Goal: Obtain resource: Obtain resource

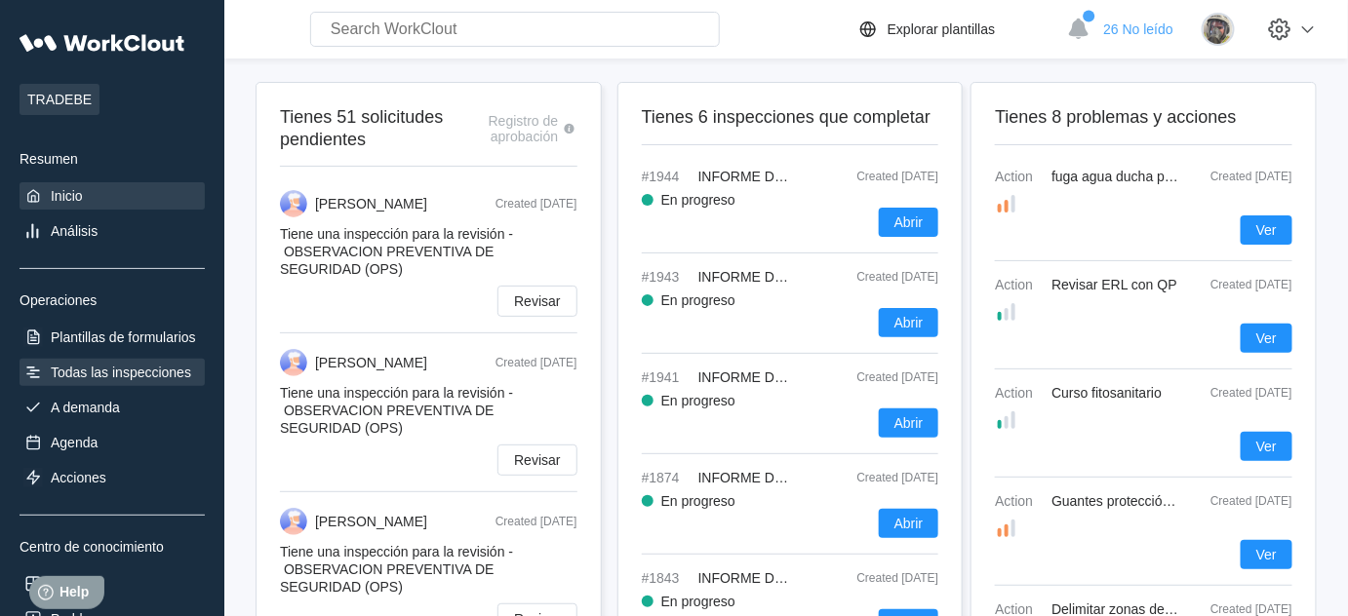
click at [163, 383] on div "Todas las inspecciones" at bounding box center [112, 372] width 185 height 27
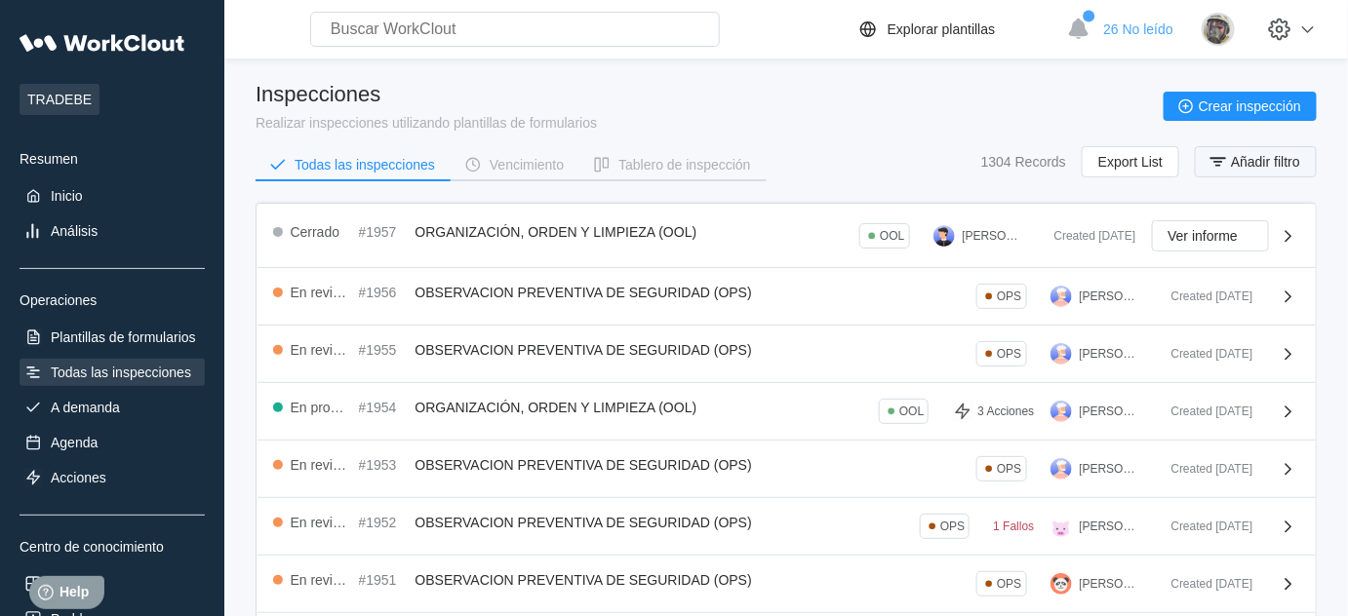
click at [1237, 161] on span "Añadir filtro" at bounding box center [1265, 162] width 69 height 14
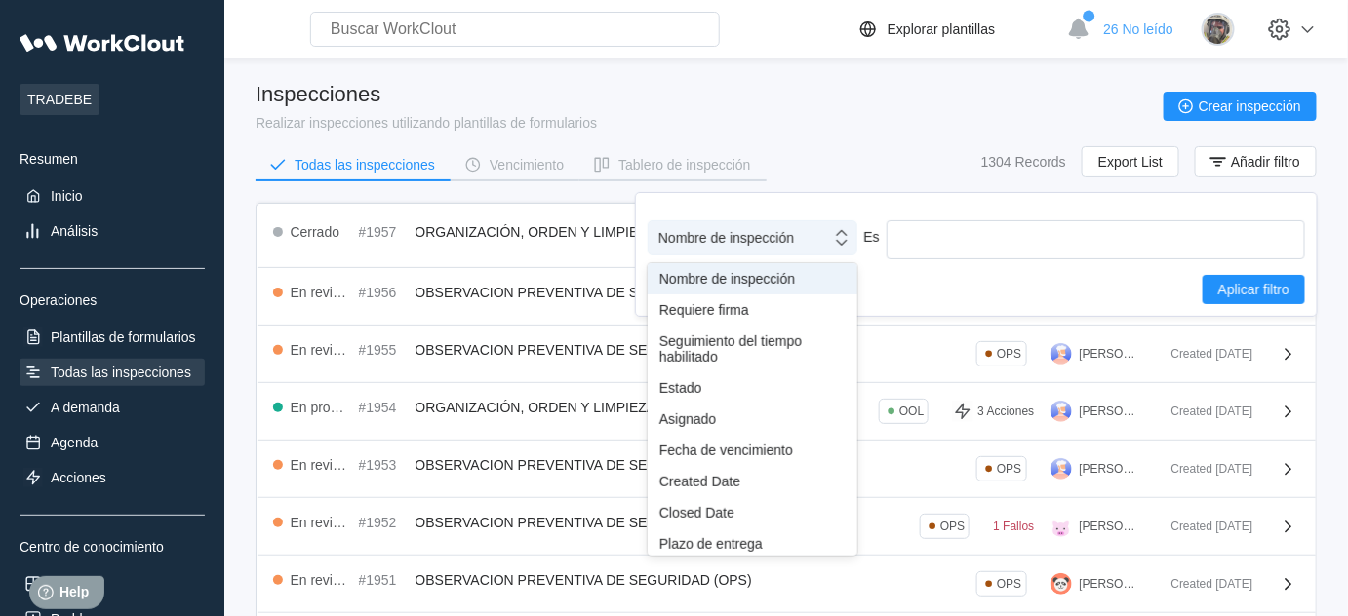
click at [713, 242] on div "Nombre de inspección" at bounding box center [726, 238] width 136 height 16
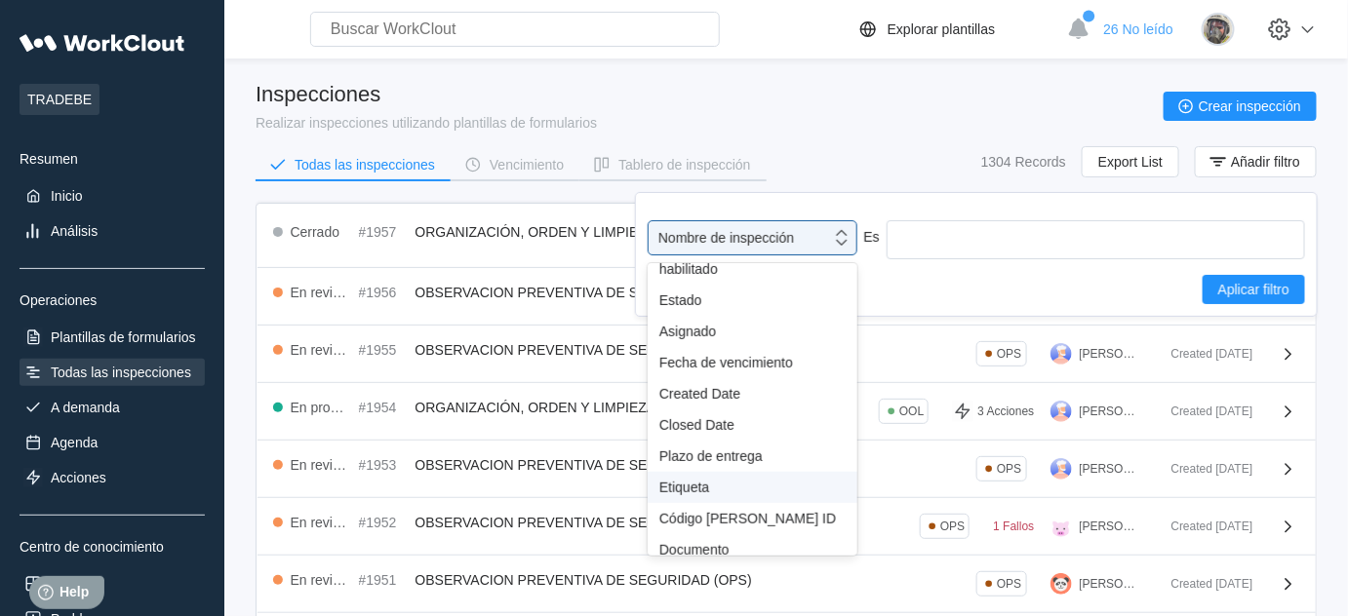
click at [724, 486] on div "Etiqueta" at bounding box center [752, 488] width 186 height 16
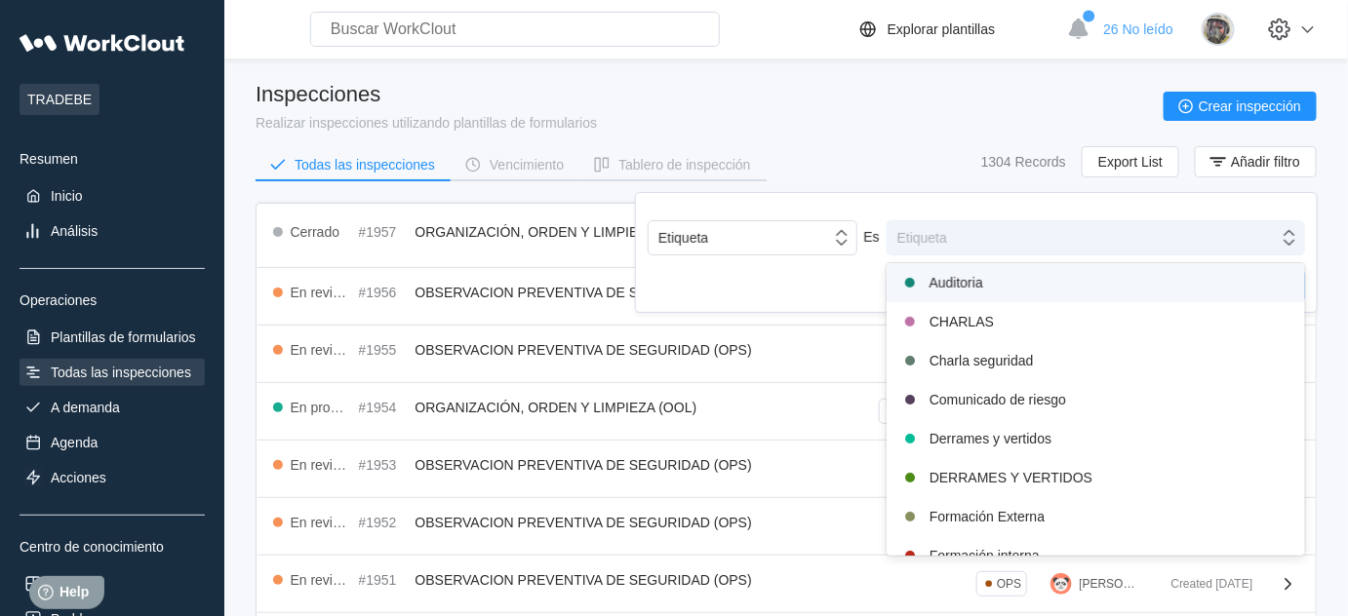
click at [1049, 222] on div "Etiqueta" at bounding box center [1095, 237] width 418 height 35
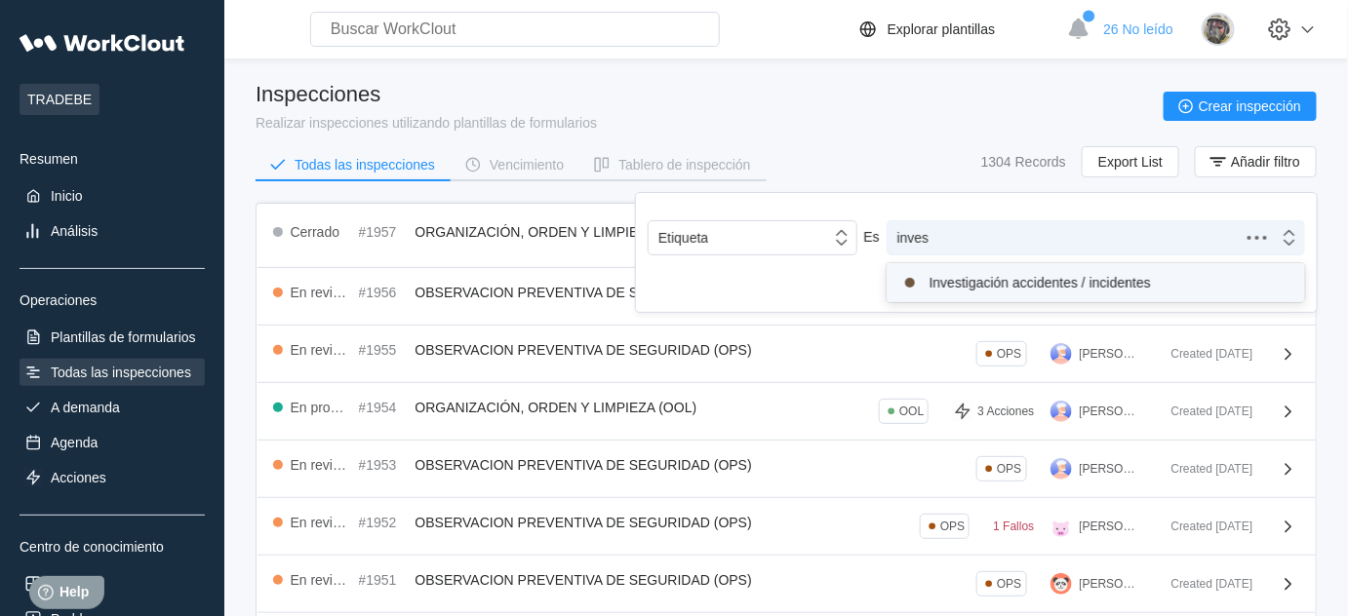
type input "invest"
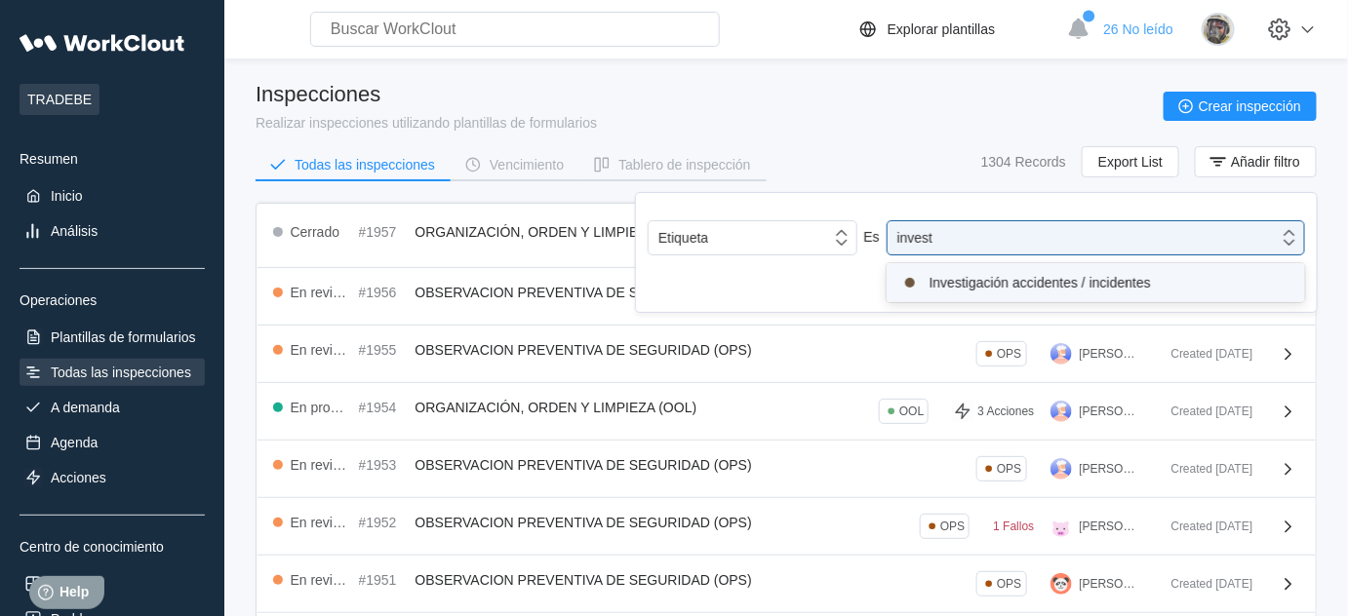
click at [1089, 284] on div "Investigación accidentes / incidentes" at bounding box center [1095, 282] width 395 height 23
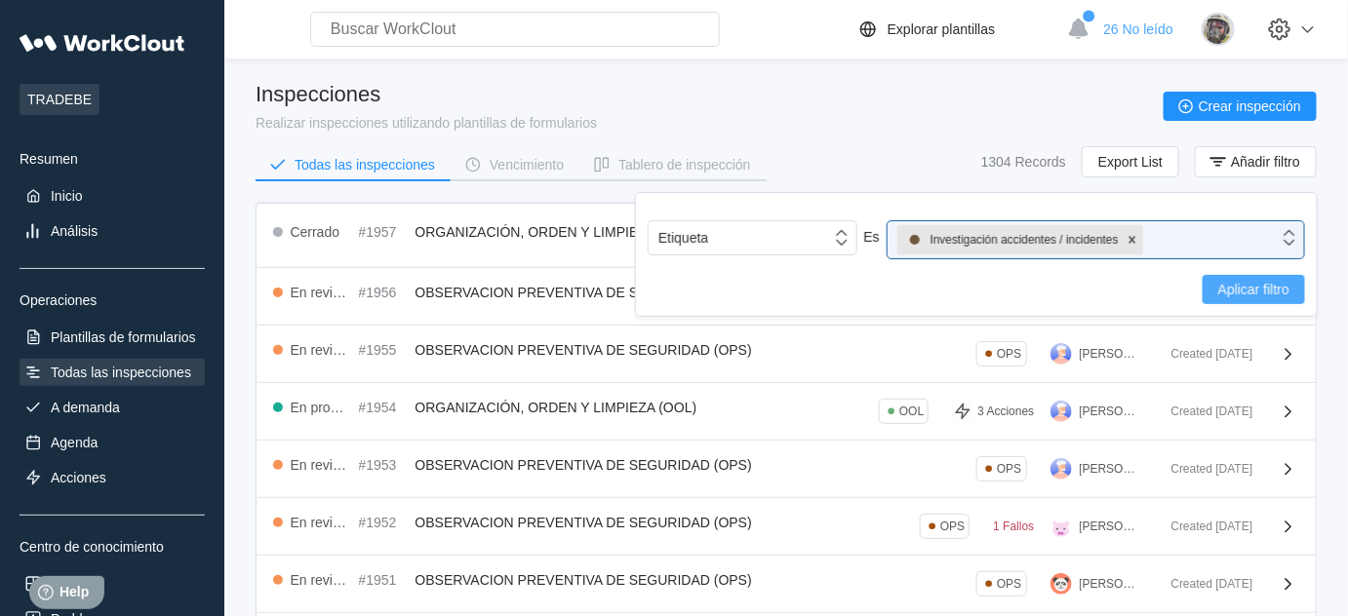
click at [1269, 290] on span "Aplicar filtro" at bounding box center [1253, 290] width 71 height 14
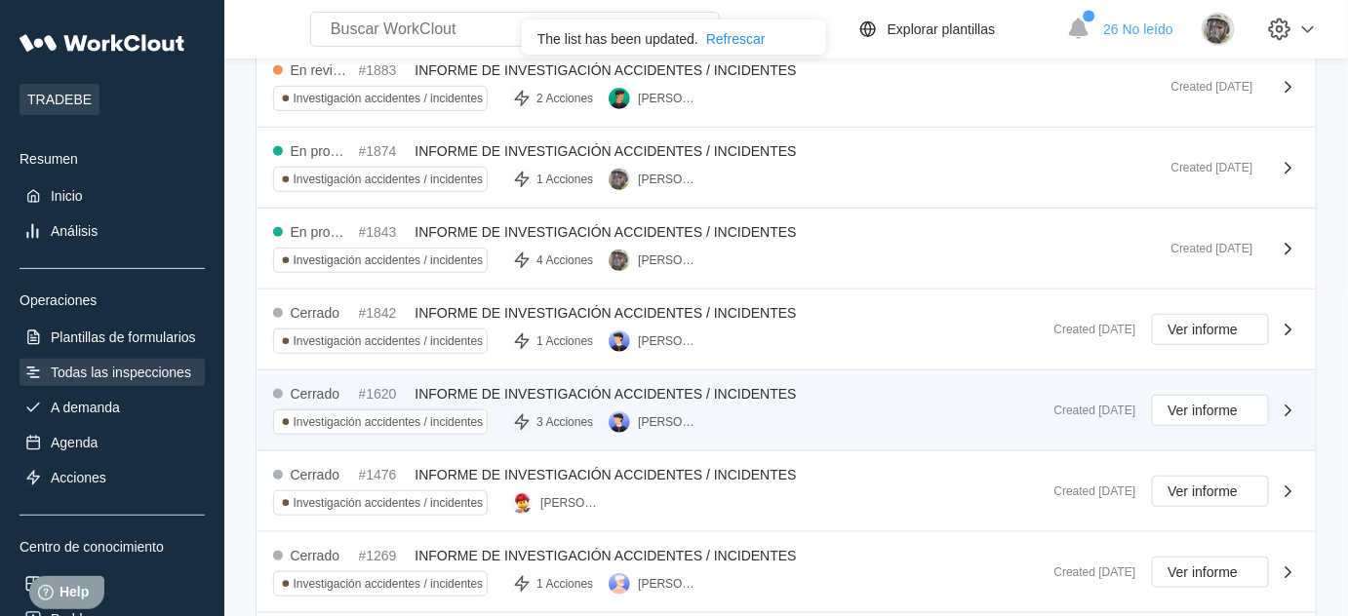
scroll to position [354, 0]
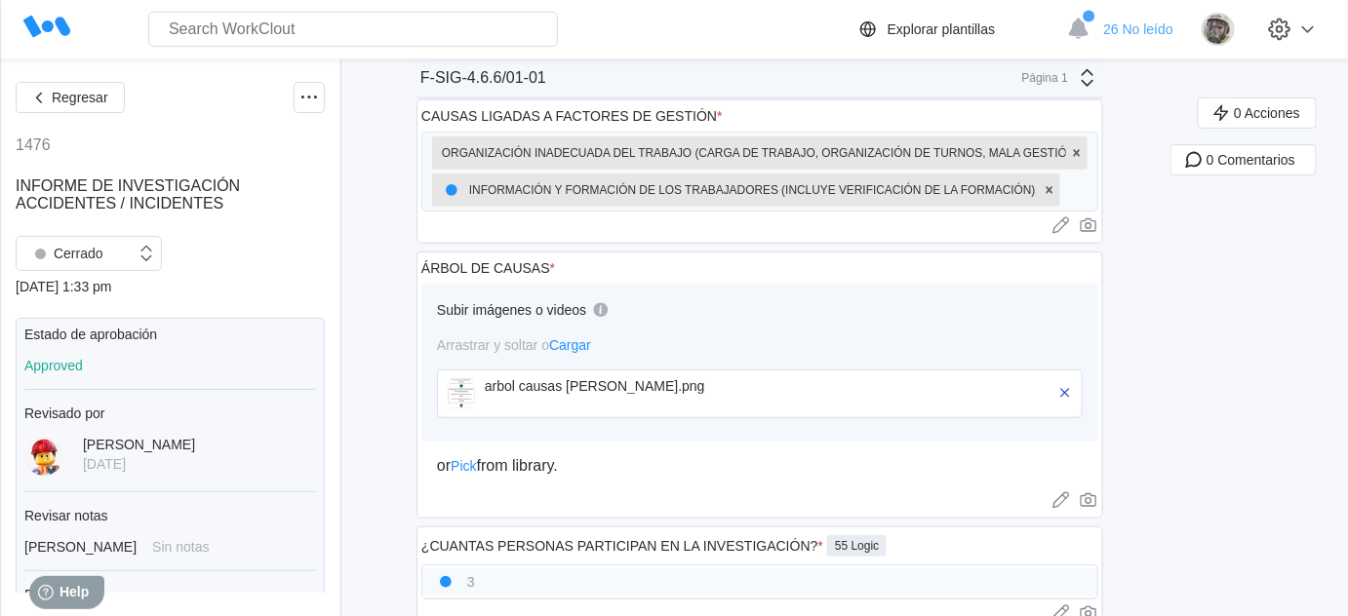
scroll to position [2727, 0]
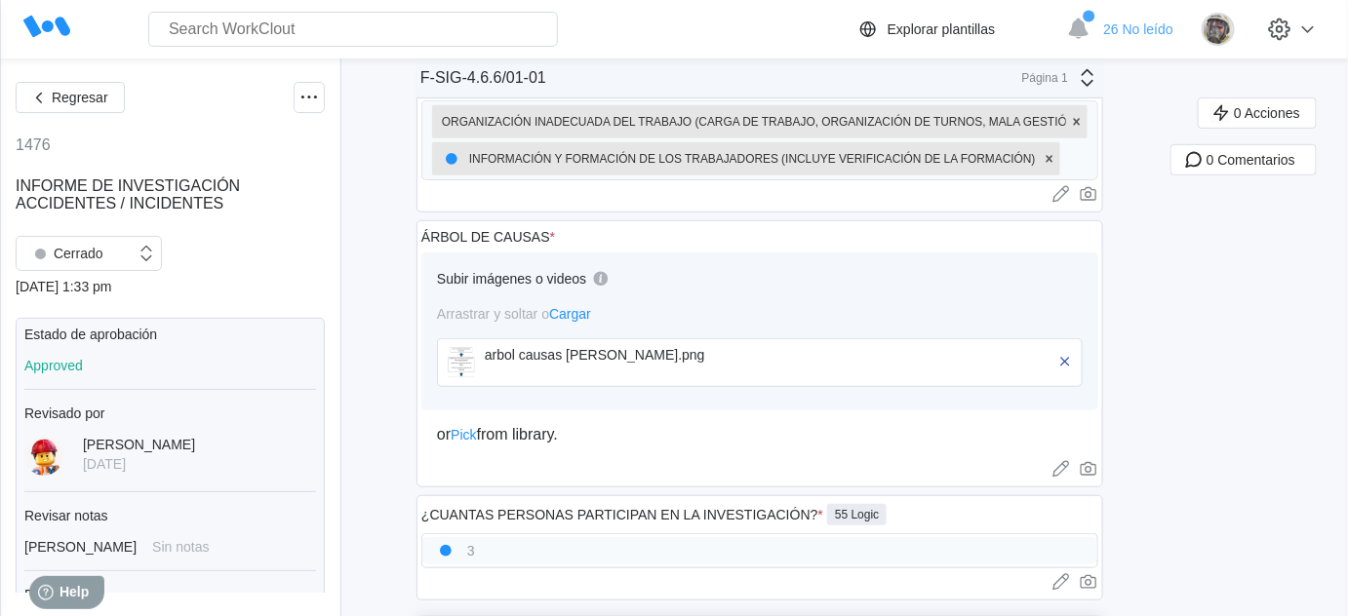
click at [485, 338] on div "arbol causas [PERSON_NAME].png" at bounding box center [760, 362] width 646 height 49
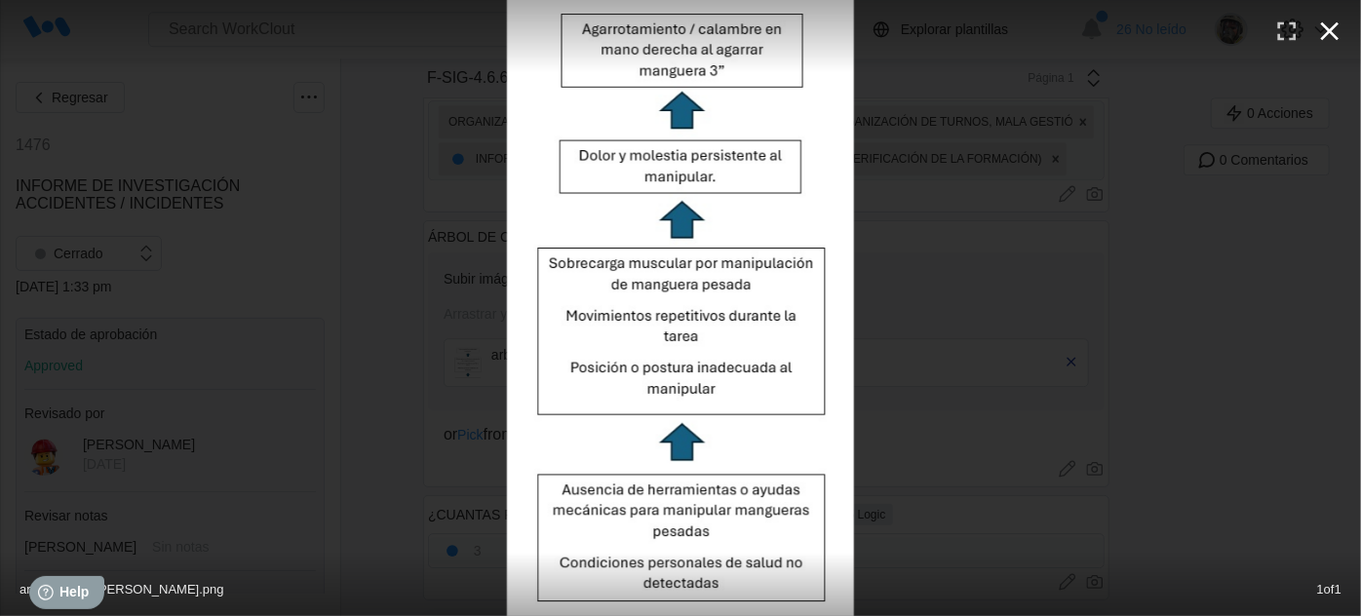
click at [1330, 37] on icon "button" at bounding box center [1329, 31] width 31 height 31
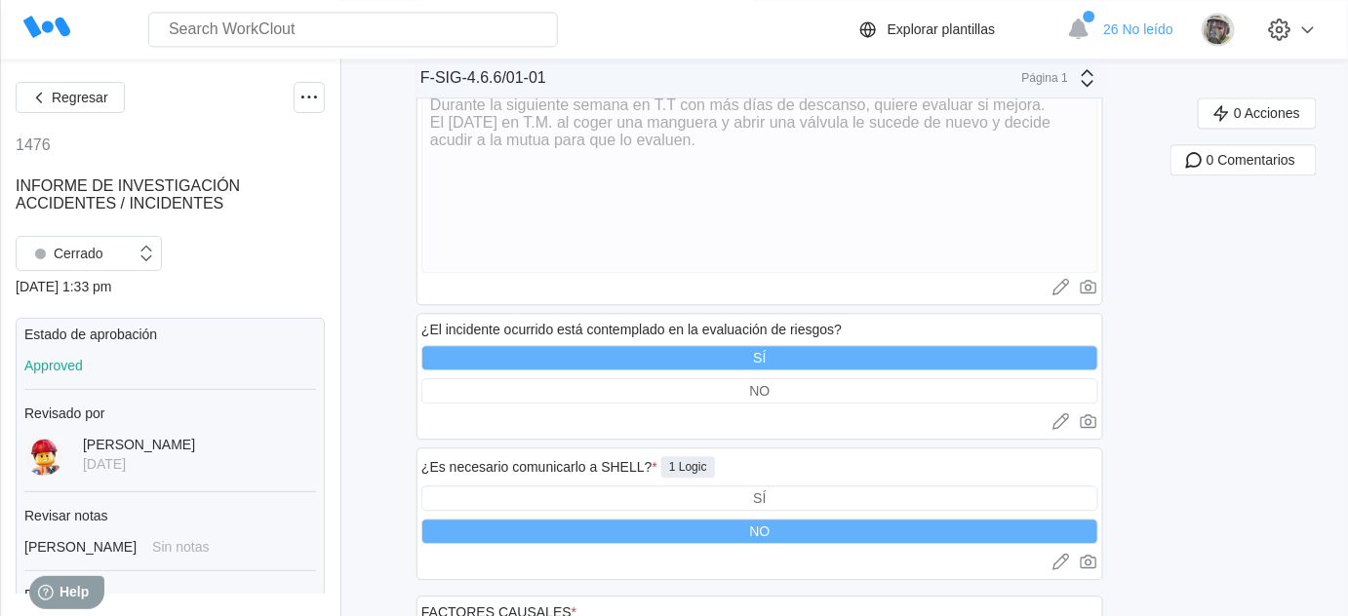
scroll to position [1220, 0]
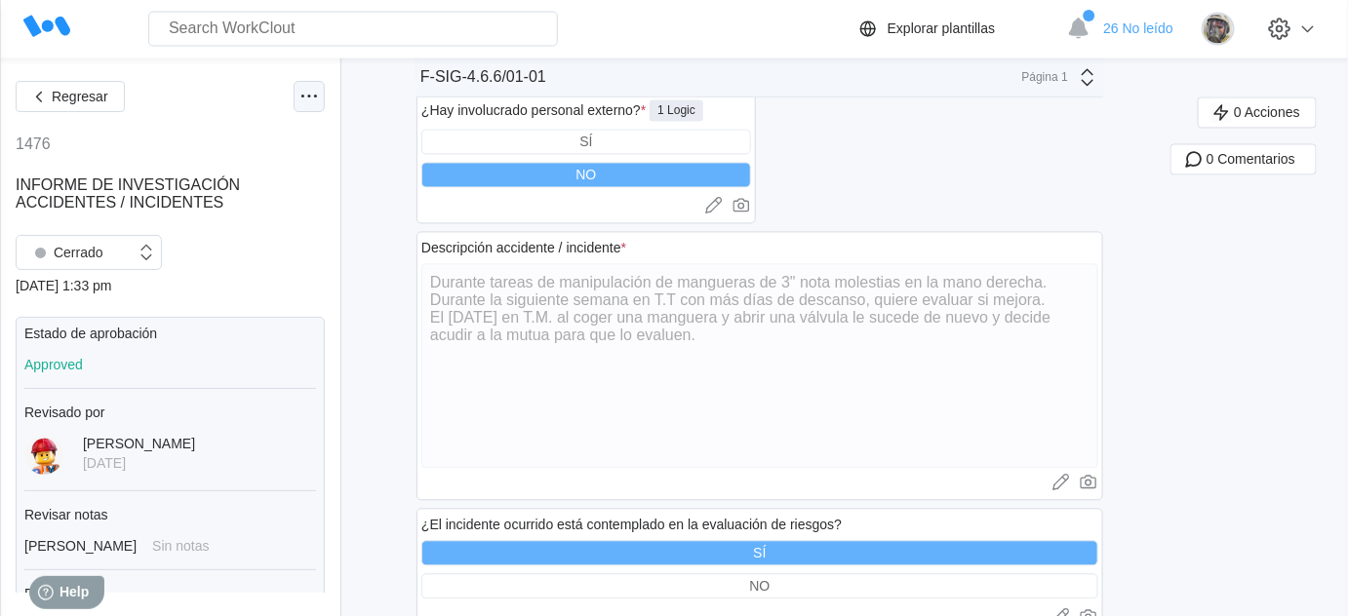
click at [297, 105] on icon at bounding box center [308, 97] width 23 height 23
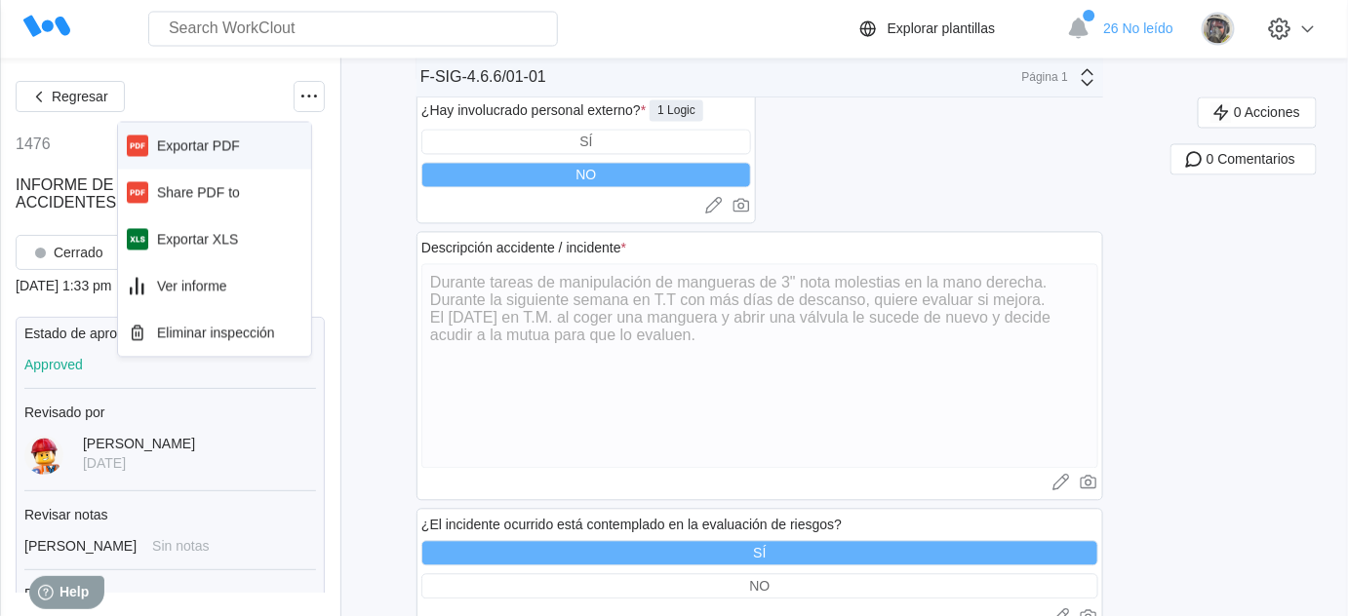
click at [220, 148] on div "Exportar PDF" at bounding box center [198, 146] width 83 height 16
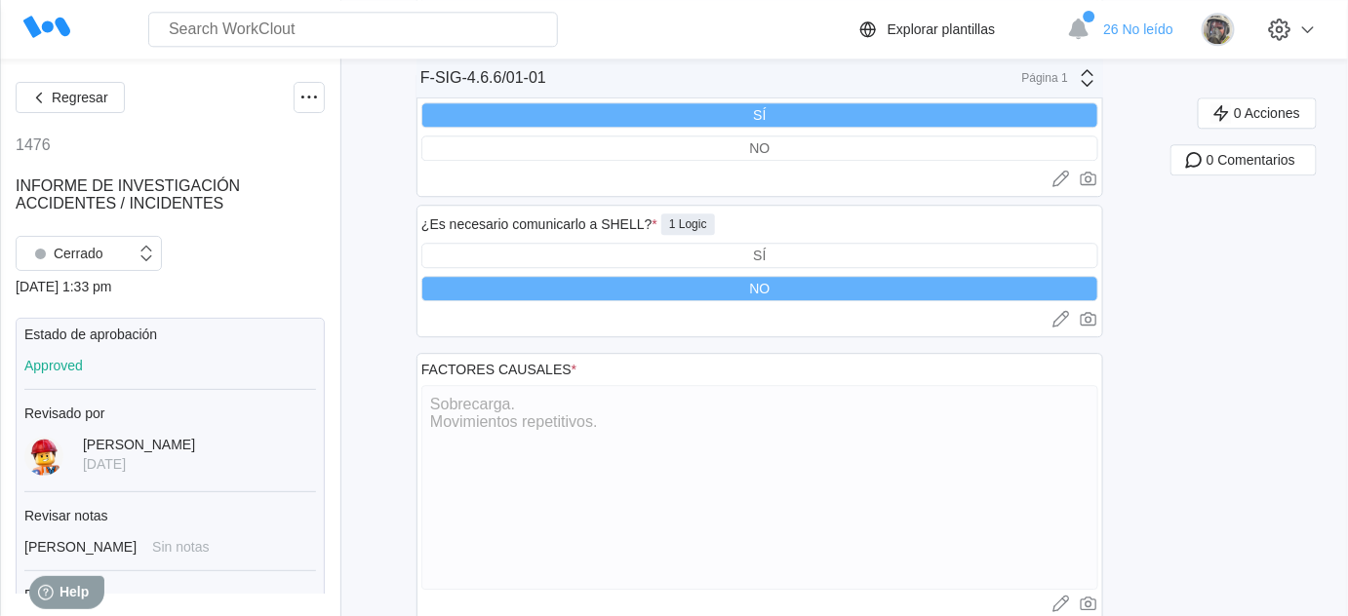
scroll to position [1131, 0]
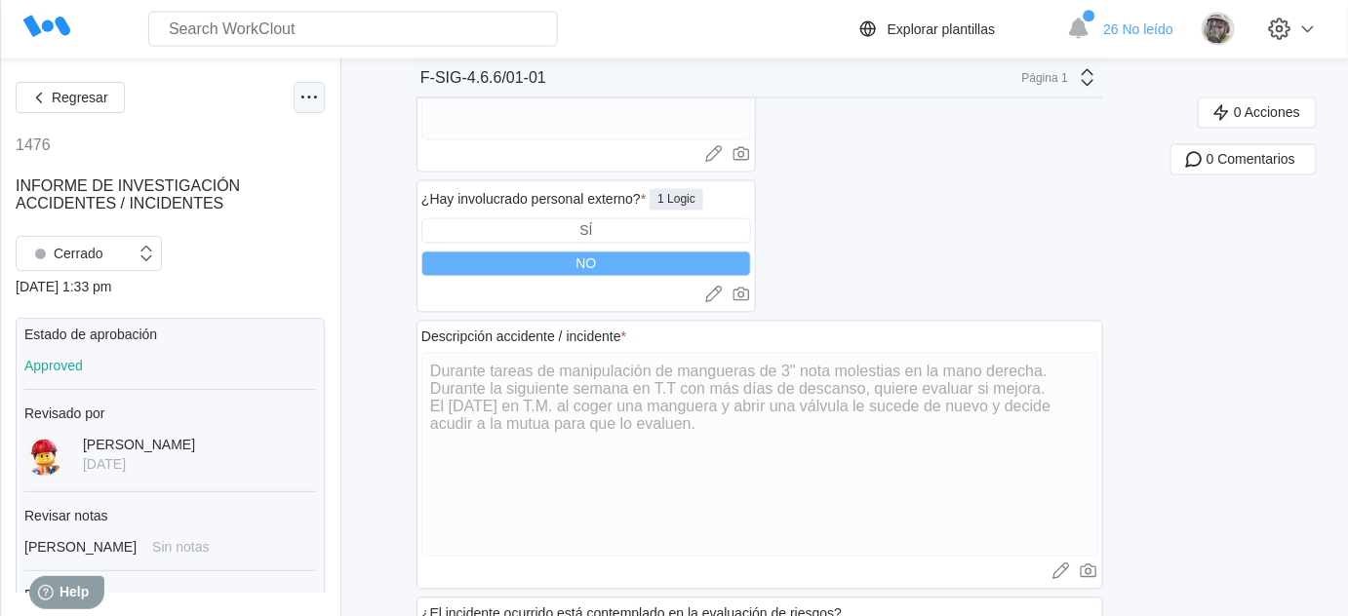
click at [303, 104] on icon at bounding box center [308, 97] width 23 height 23
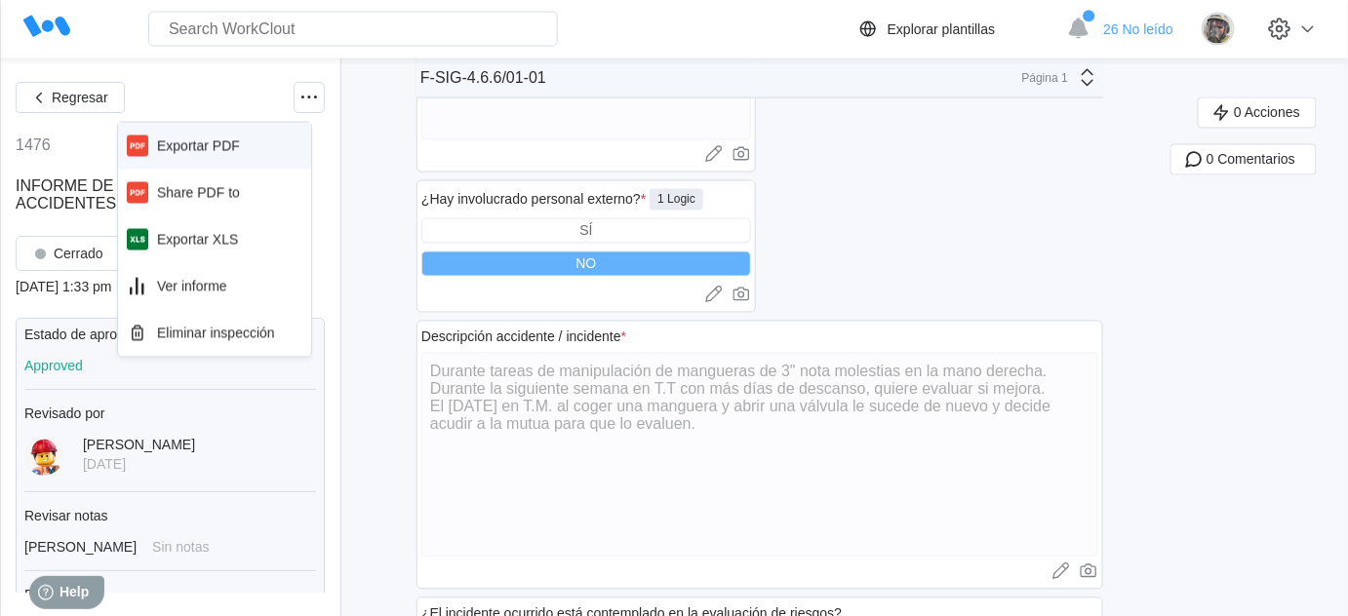
click at [222, 136] on div "Exportar PDF" at bounding box center [214, 146] width 177 height 31
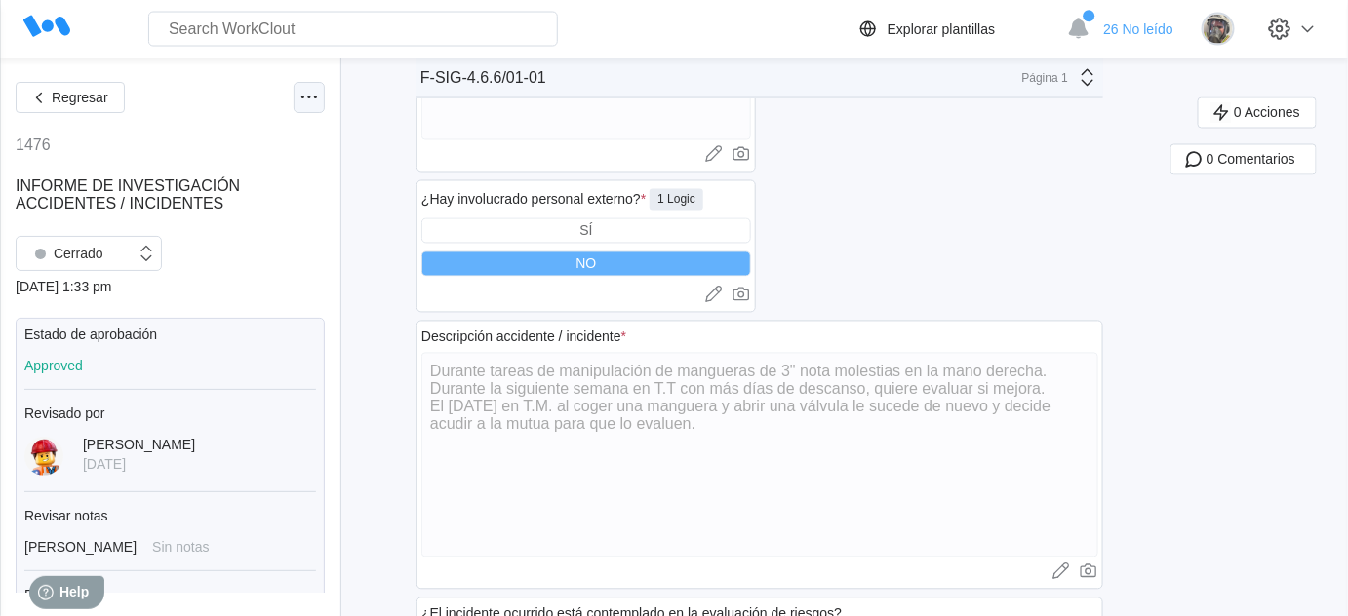
click at [314, 97] on circle at bounding box center [315, 97] width 3 height 3
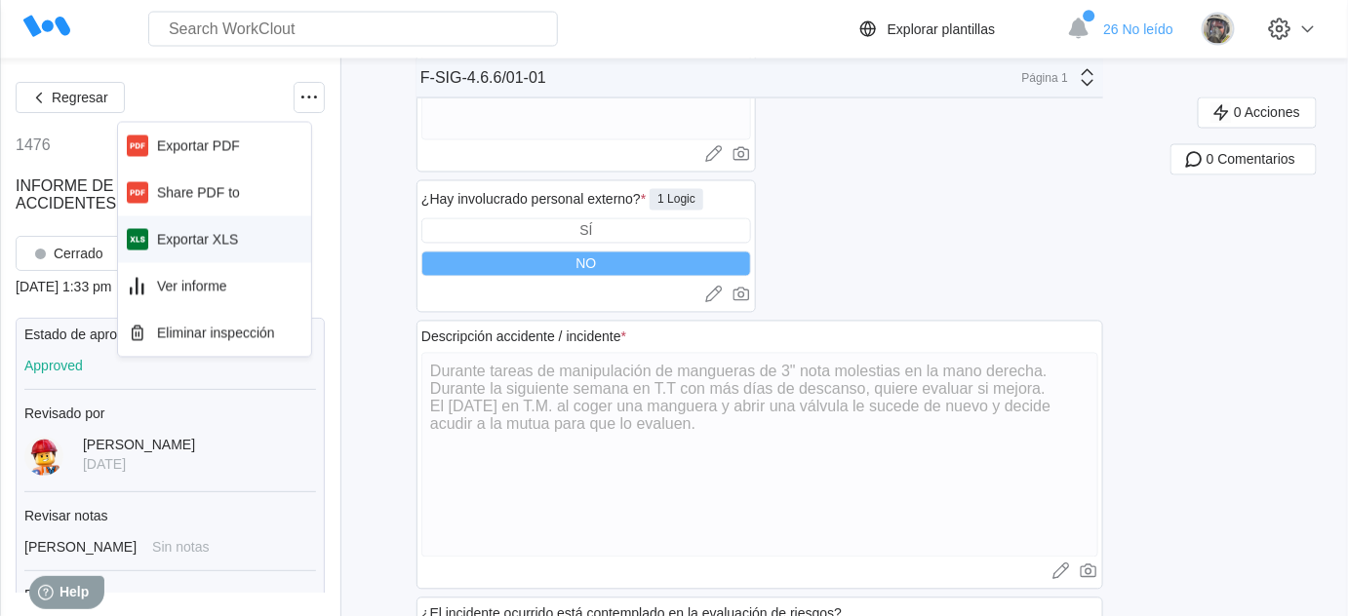
click at [242, 234] on div "Exportar XLS" at bounding box center [214, 239] width 177 height 31
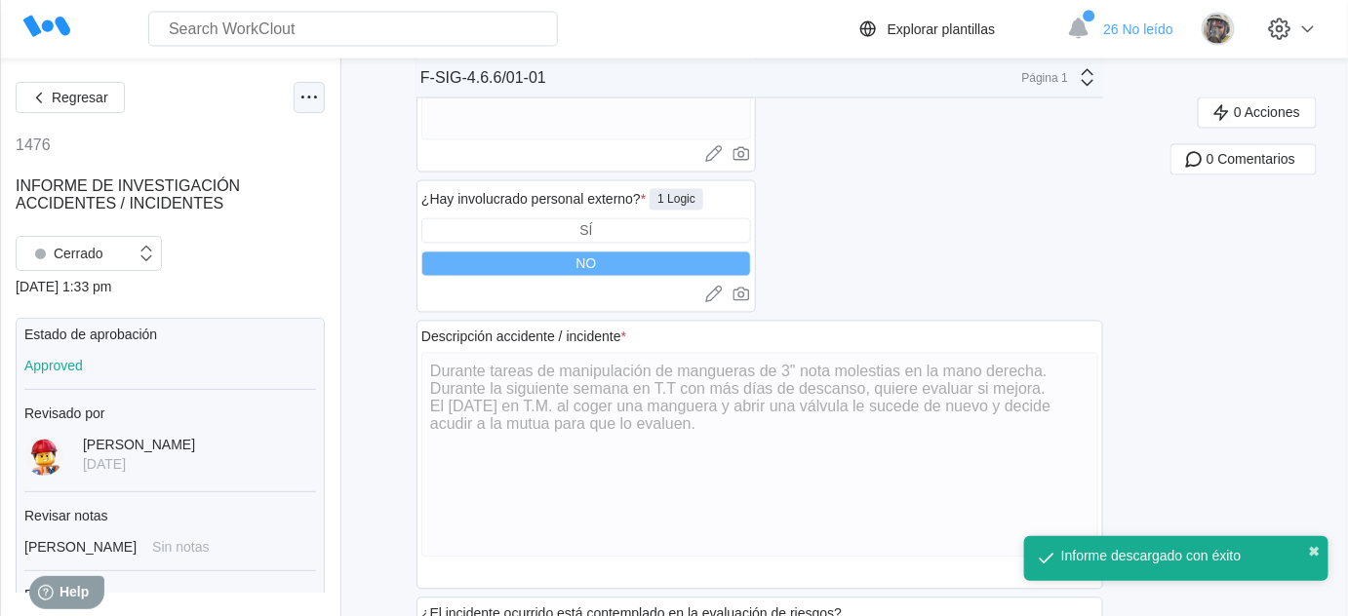
click at [297, 100] on icon at bounding box center [308, 97] width 23 height 23
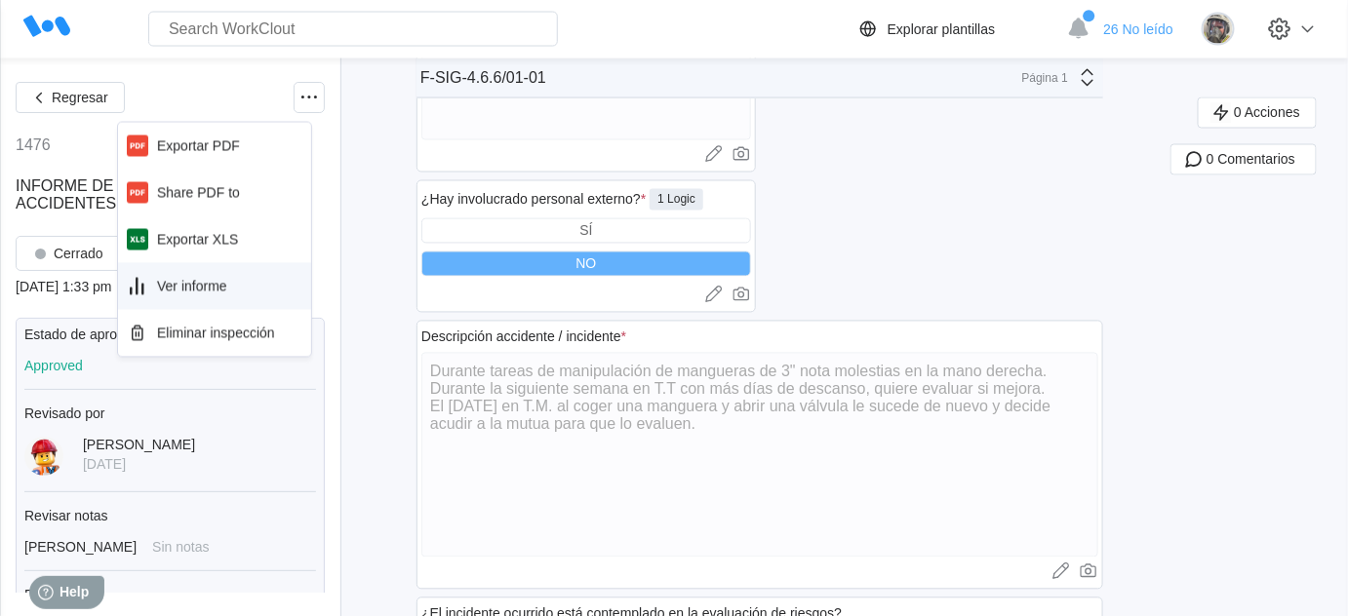
click at [226, 289] on div "Ver informe" at bounding box center [192, 287] width 70 height 16
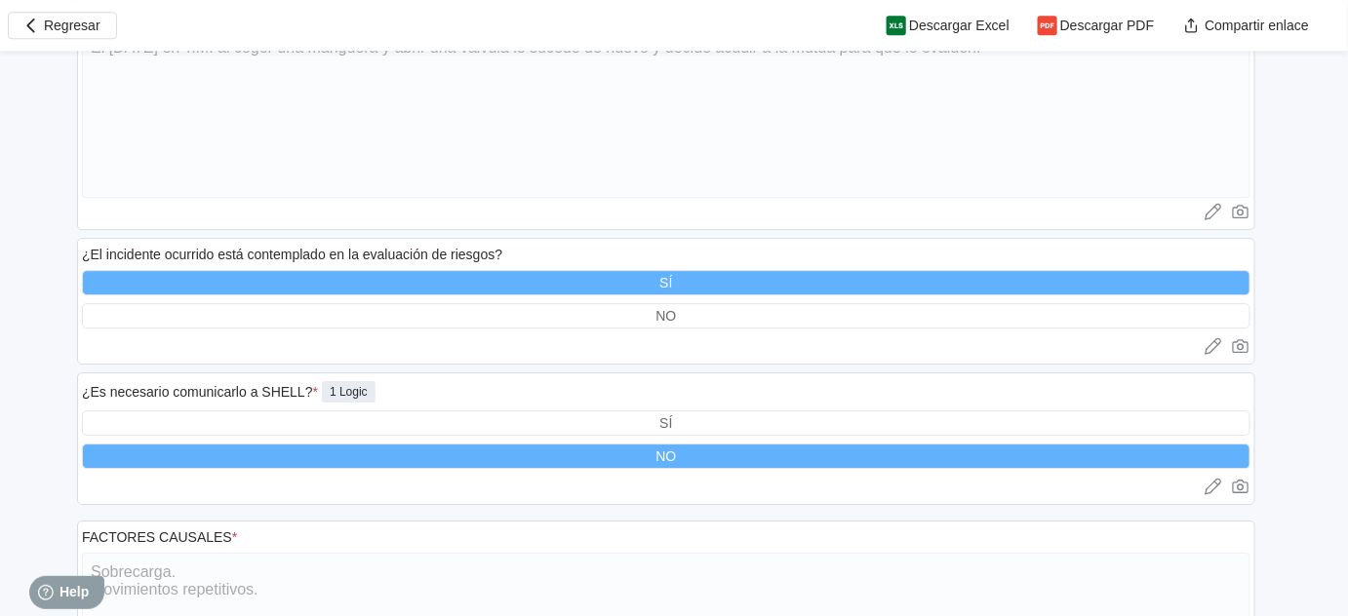
scroll to position [2038, 0]
